Goal: Check status: Check status

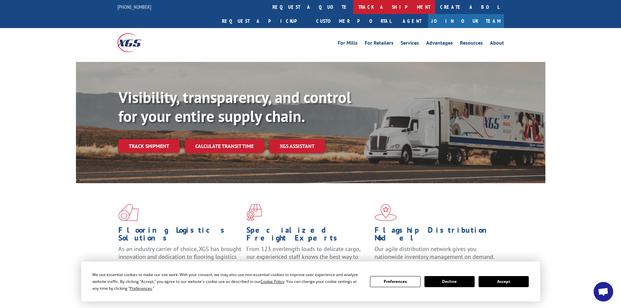
click at [353, 7] on link "track a shipment" at bounding box center [394, 7] width 82 height 14
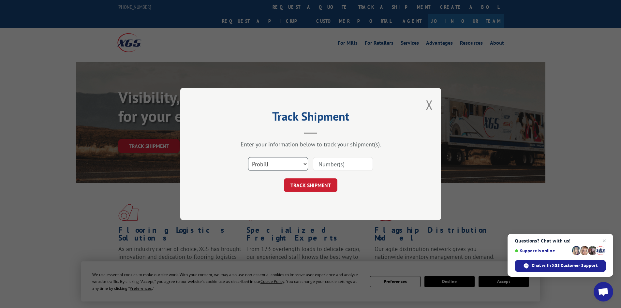
click at [297, 167] on select "Select category... Probill BOL PO" at bounding box center [278, 164] width 60 height 14
click at [248, 157] on select "Select category... Probill BOL PO" at bounding box center [278, 164] width 60 height 14
click at [335, 163] on input at bounding box center [343, 164] width 60 height 14
paste input "2838833"
type input "2838833"
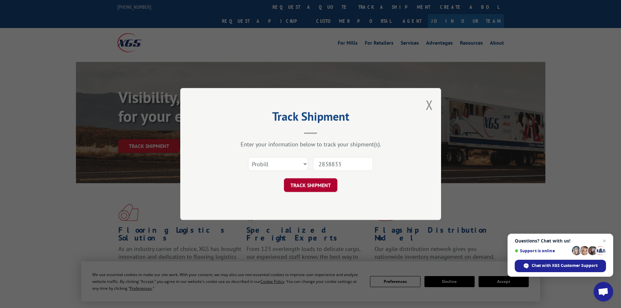
click at [304, 187] on button "TRACK SHIPMENT" at bounding box center [310, 185] width 53 height 14
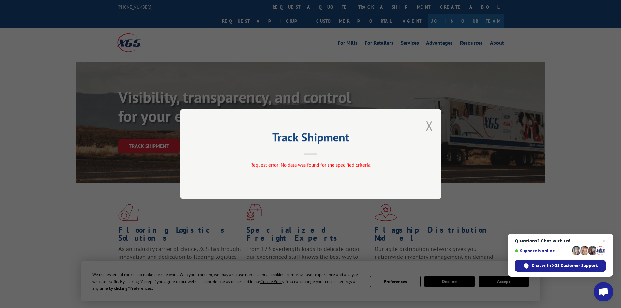
click at [428, 126] on button "Close modal" at bounding box center [428, 125] width 7 height 17
